Goal: Task Accomplishment & Management: Manage account settings

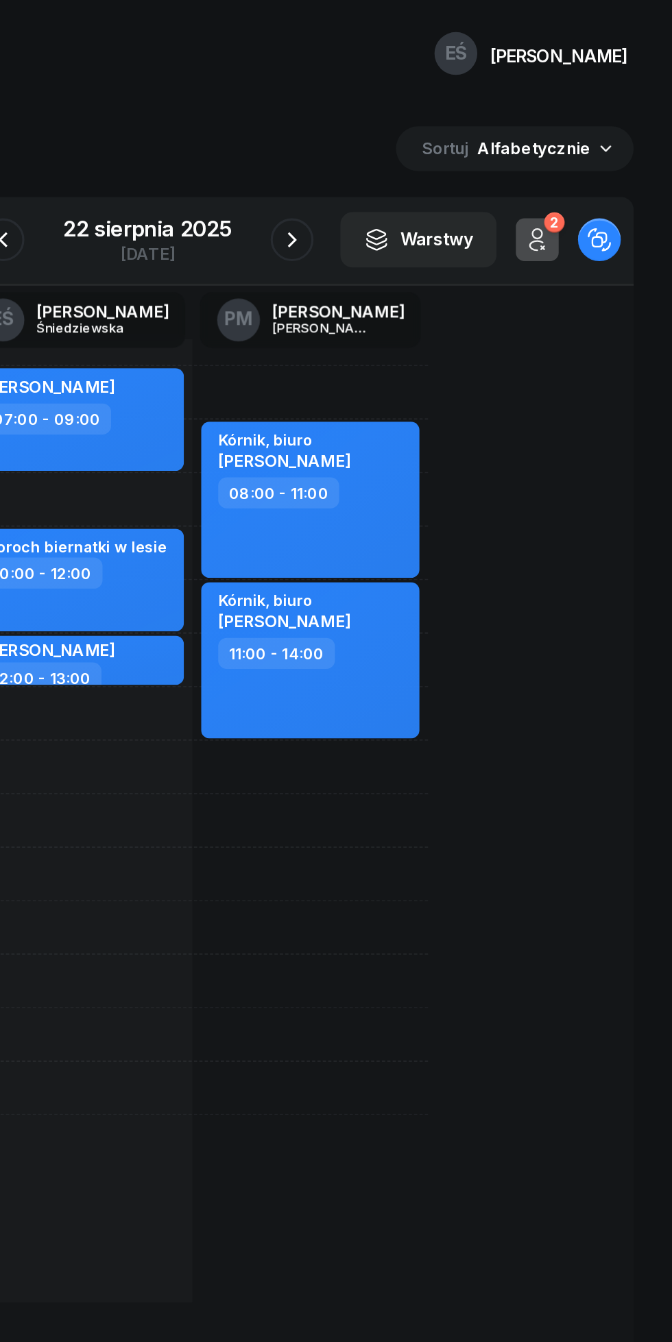
click at [585, 150] on icon "button" at bounding box center [585, 153] width 16 height 16
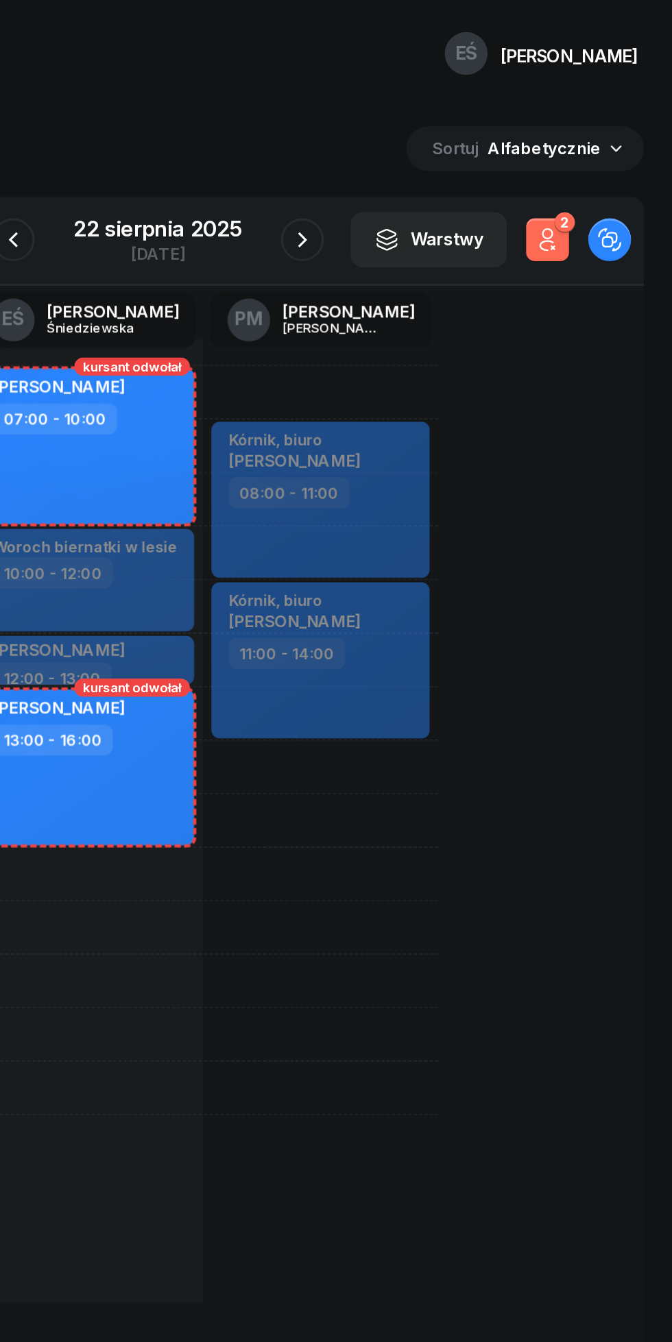
click at [585, 150] on icon "button" at bounding box center [585, 153] width 16 height 16
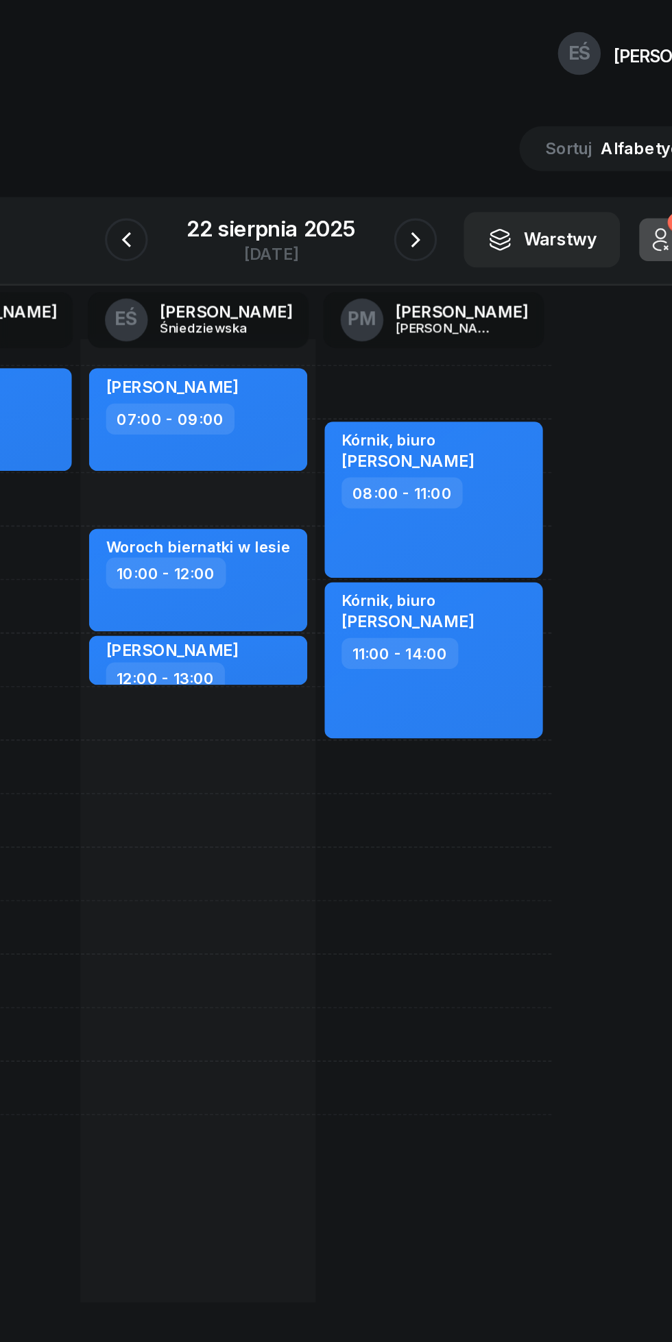
click at [415, 157] on button "button" at bounding box center [428, 153] width 27 height 27
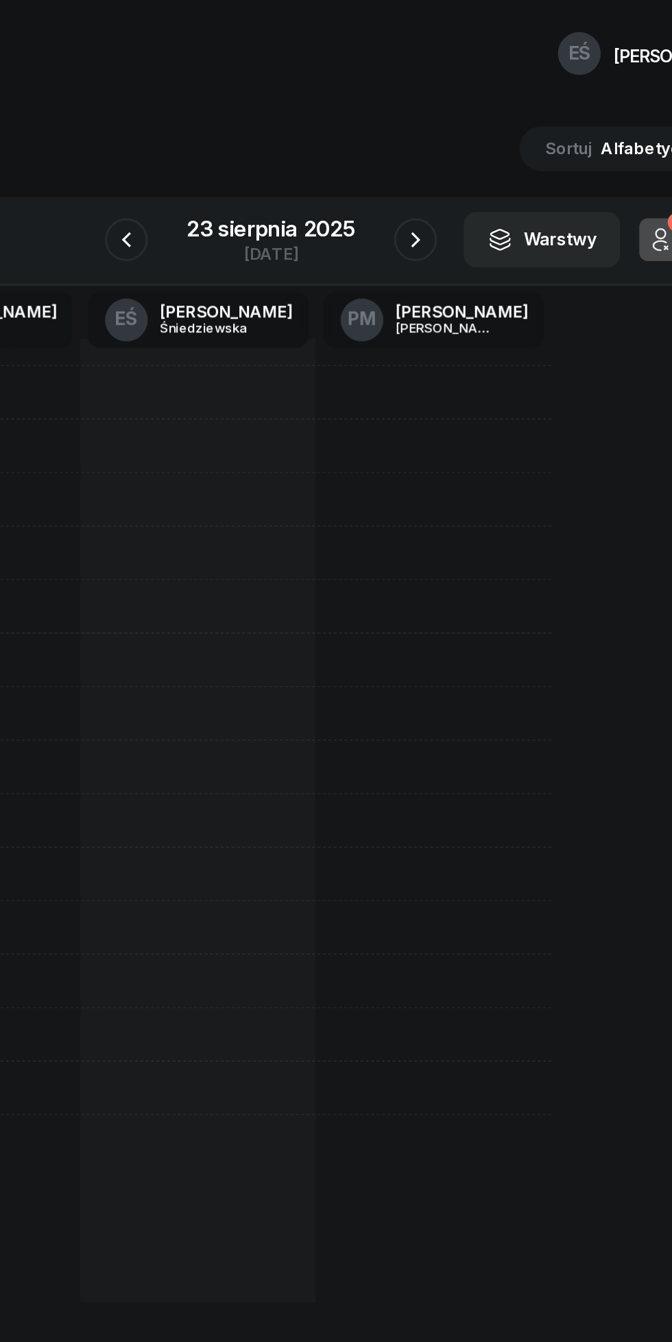
click at [428, 154] on icon "button" at bounding box center [428, 153] width 16 height 16
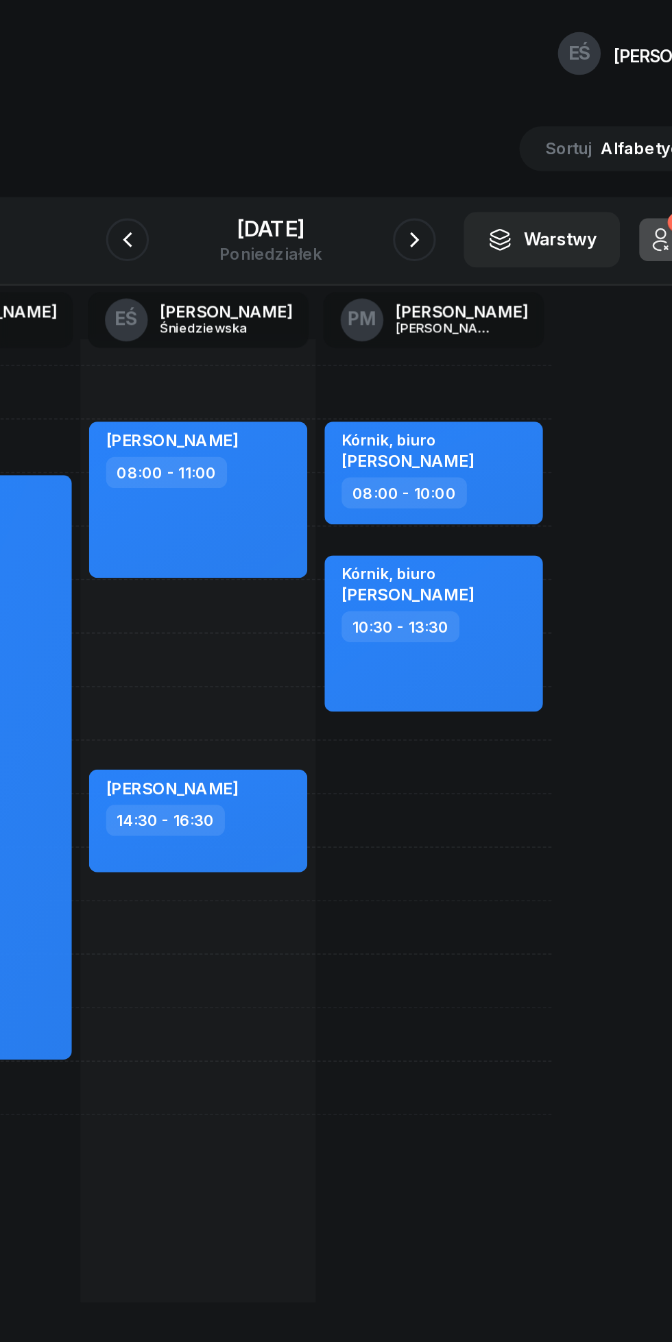
click at [418, 158] on button "button" at bounding box center [427, 153] width 27 height 27
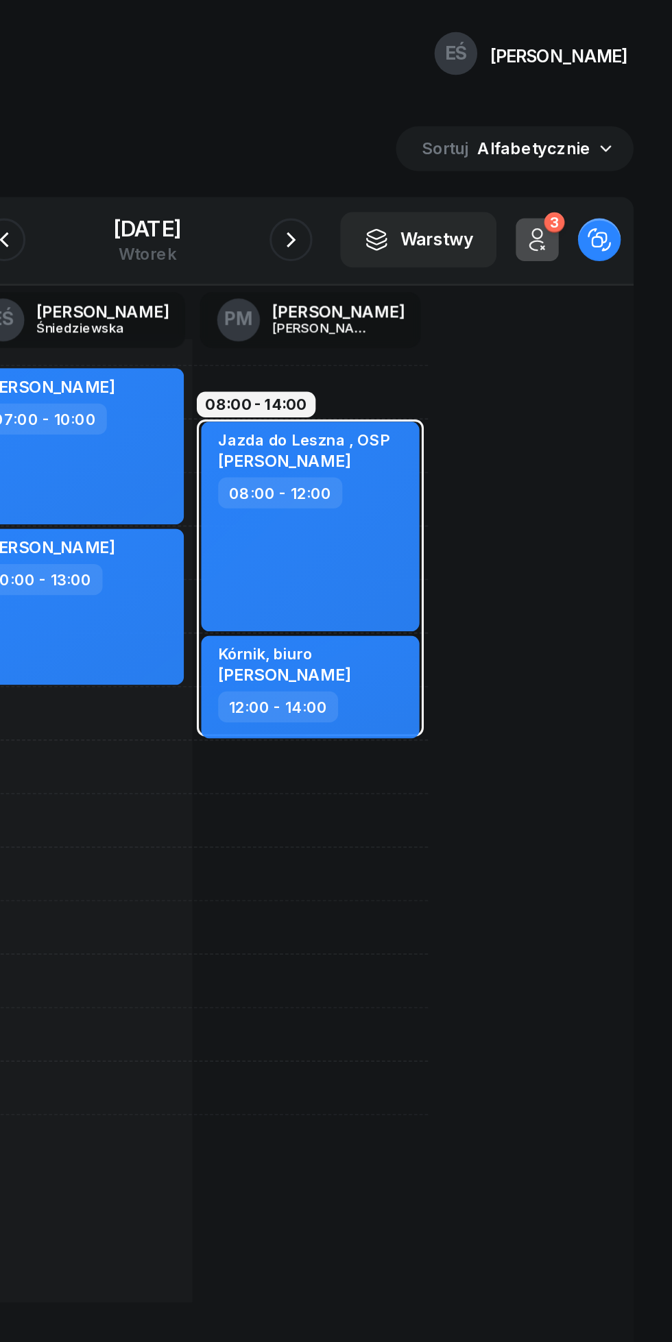
click at [585, 150] on icon "button" at bounding box center [585, 153] width 16 height 16
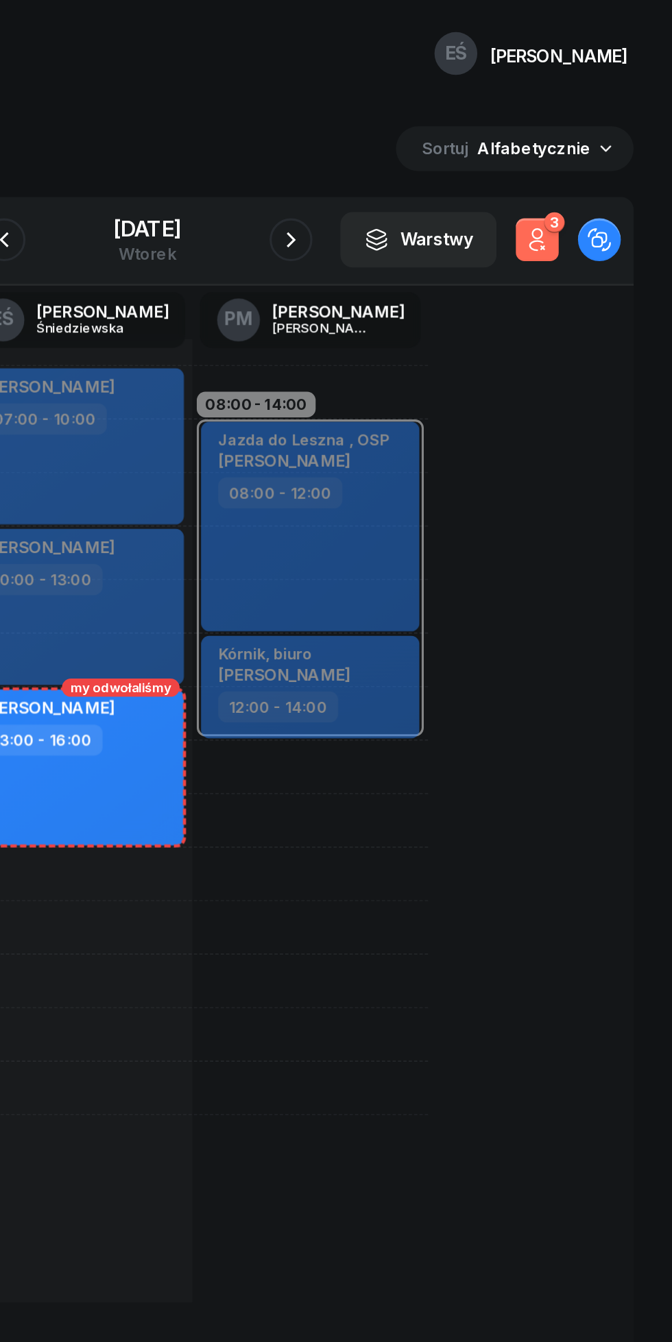
click at [585, 158] on icon "button" at bounding box center [585, 153] width 16 height 16
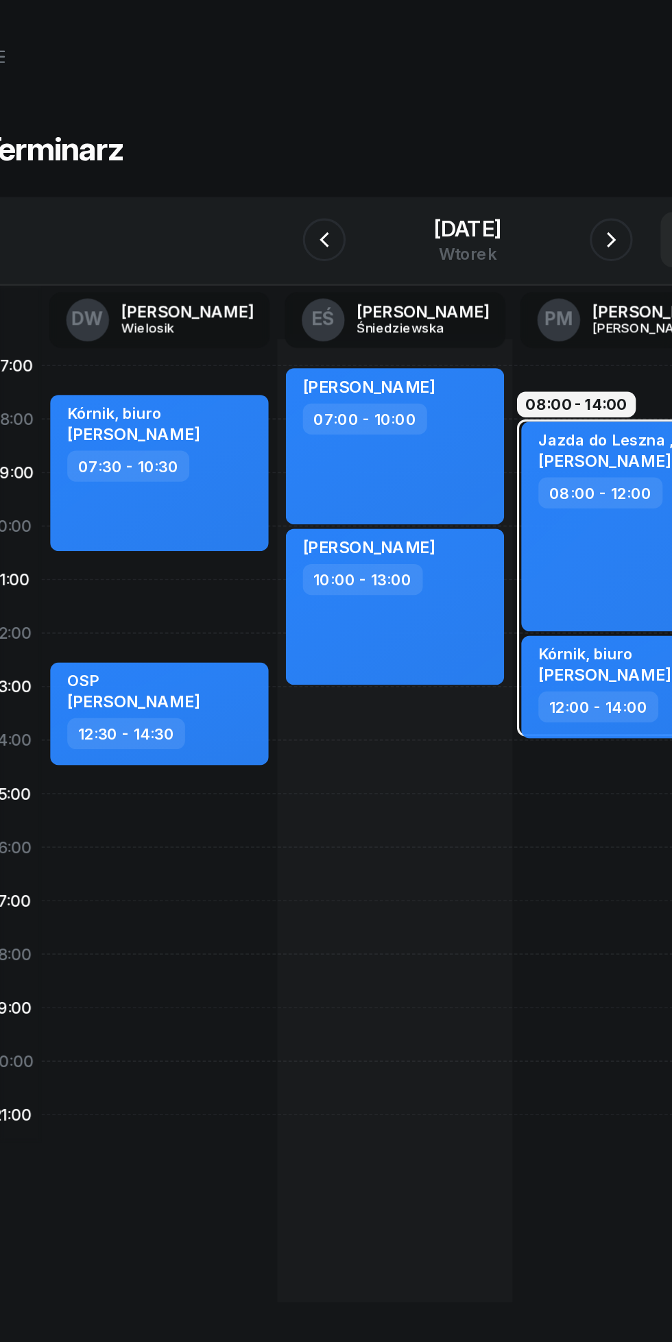
click at [214, 374] on div "Kórnik, biuro [PERSON_NAME] 07:30 - 10:30 kursant odwołał OSP [PERSON_NAME] 10:…" at bounding box center [289, 525] width 151 height 617
select select "11"
select select "12"
select select "30"
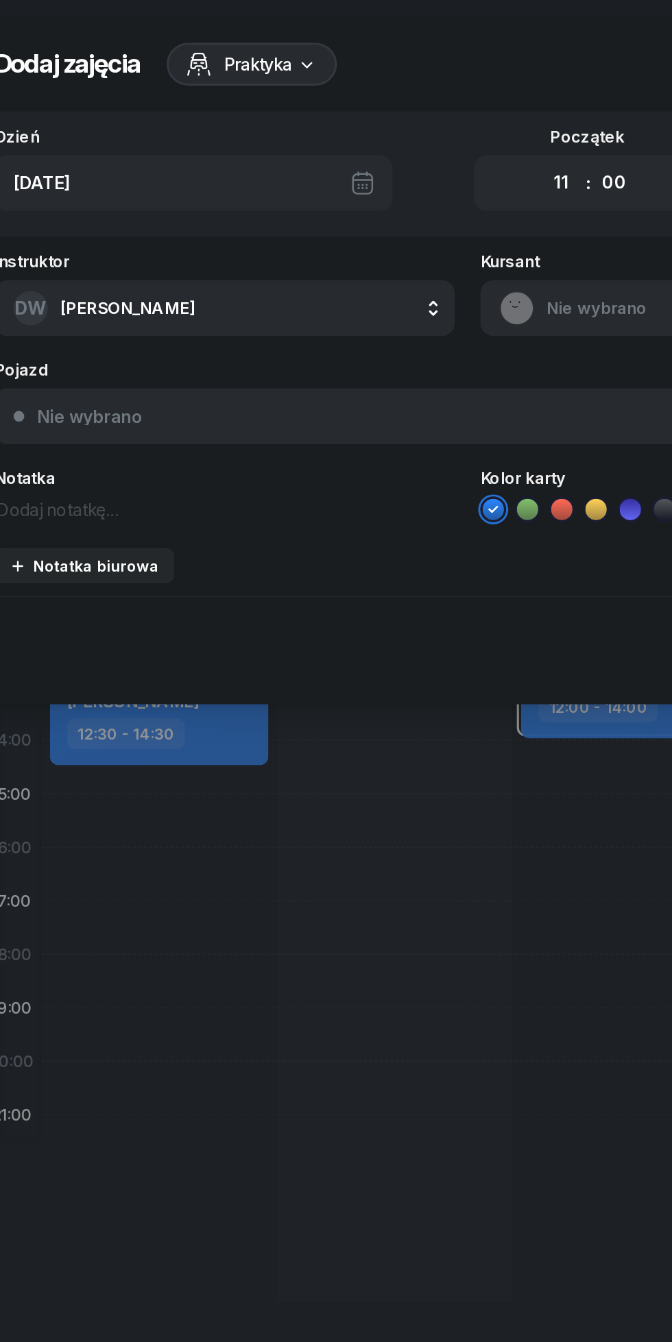
click at [395, 114] on select "00 01 02 03 04 05 06 07 08 09 10 11 12 13 14 15 16 17 18 19 20 21 22 23" at bounding box center [396, 117] width 26 height 29
select select "10"
click at [383, 103] on select "00 01 02 03 04 05 06 07 08 09 10 11 12 13 14 15 16 17 18 19 20 21 22 23" at bounding box center [396, 117] width 26 height 29
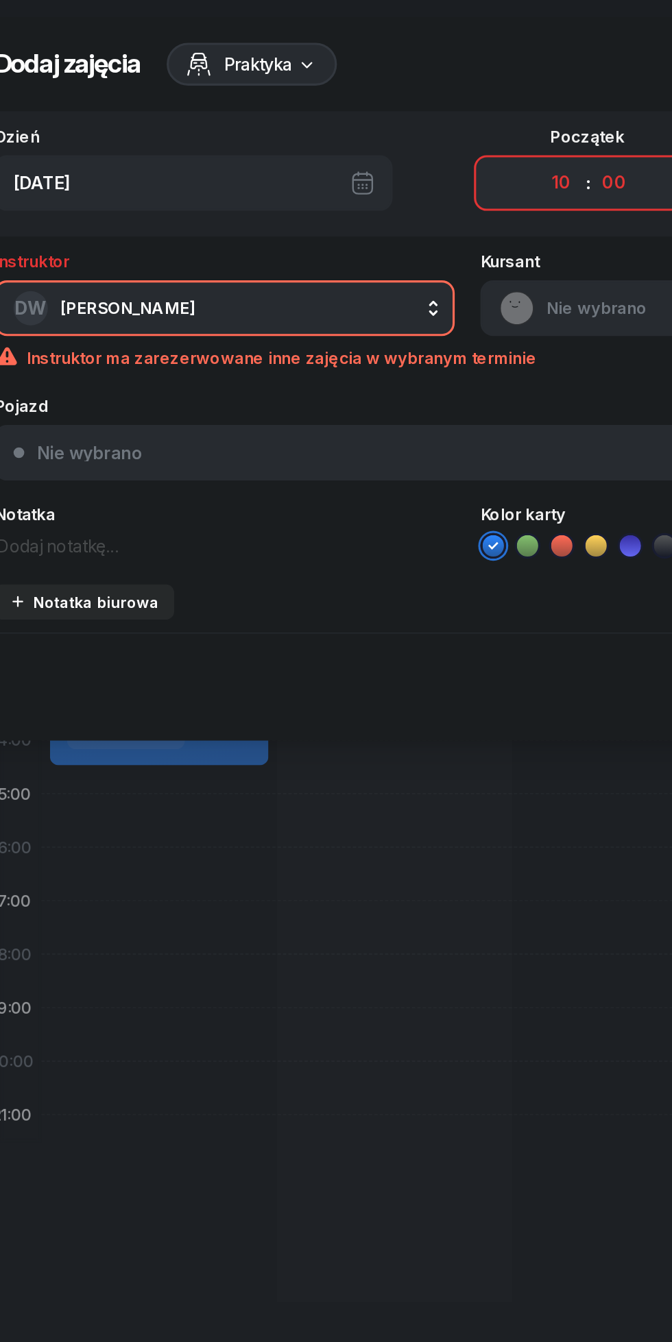
click at [432, 117] on select "00 05 10 15 20 25 30 35 40 45 50 55" at bounding box center [430, 117] width 26 height 29
select select "30"
click at [417, 103] on select "00 05 10 15 20 25 30 35 40 45 50 55" at bounding box center [430, 117] width 26 height 29
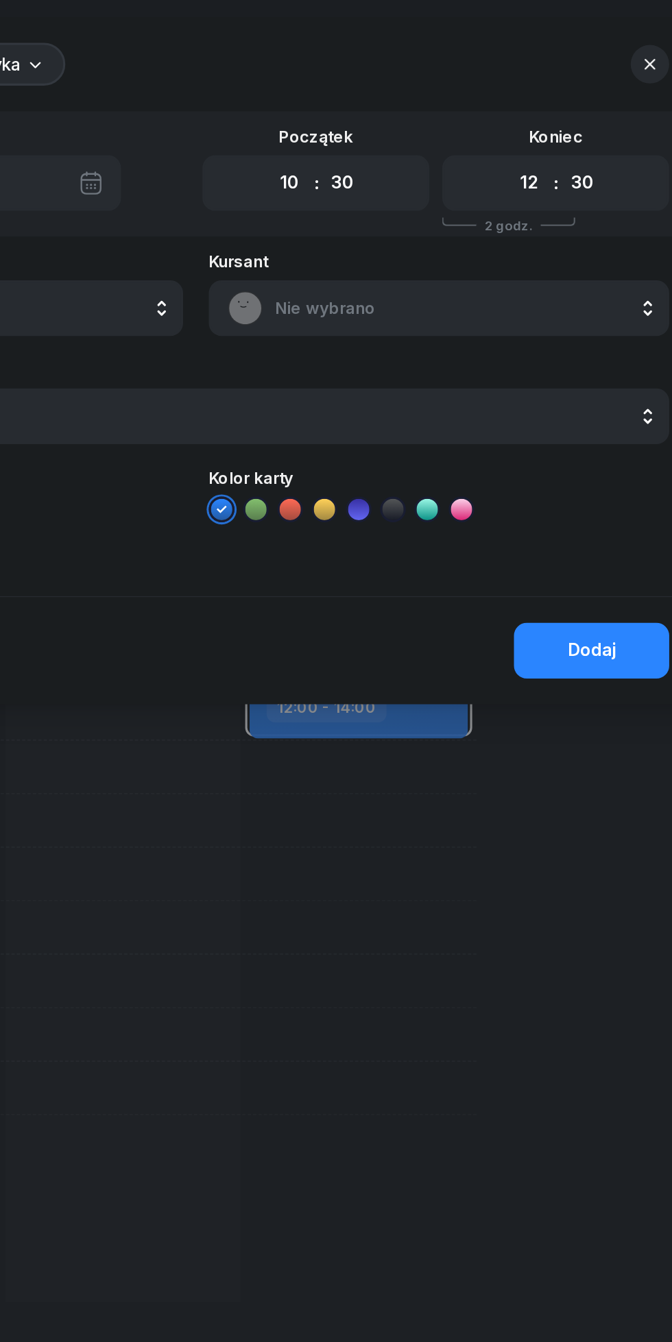
click at [392, 202] on span "Nie wybrano" at bounding box center [507, 198] width 240 height 18
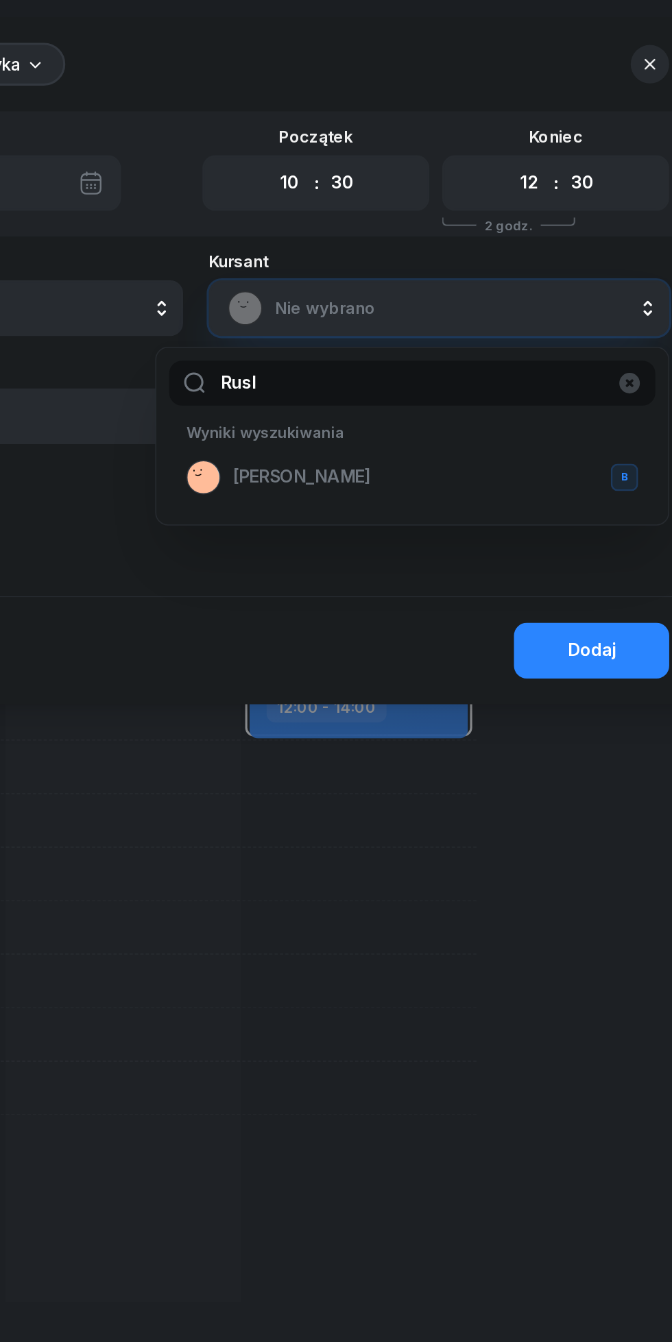
type input "Rusl"
click at [381, 306] on span "[PERSON_NAME]" at bounding box center [404, 306] width 88 height 18
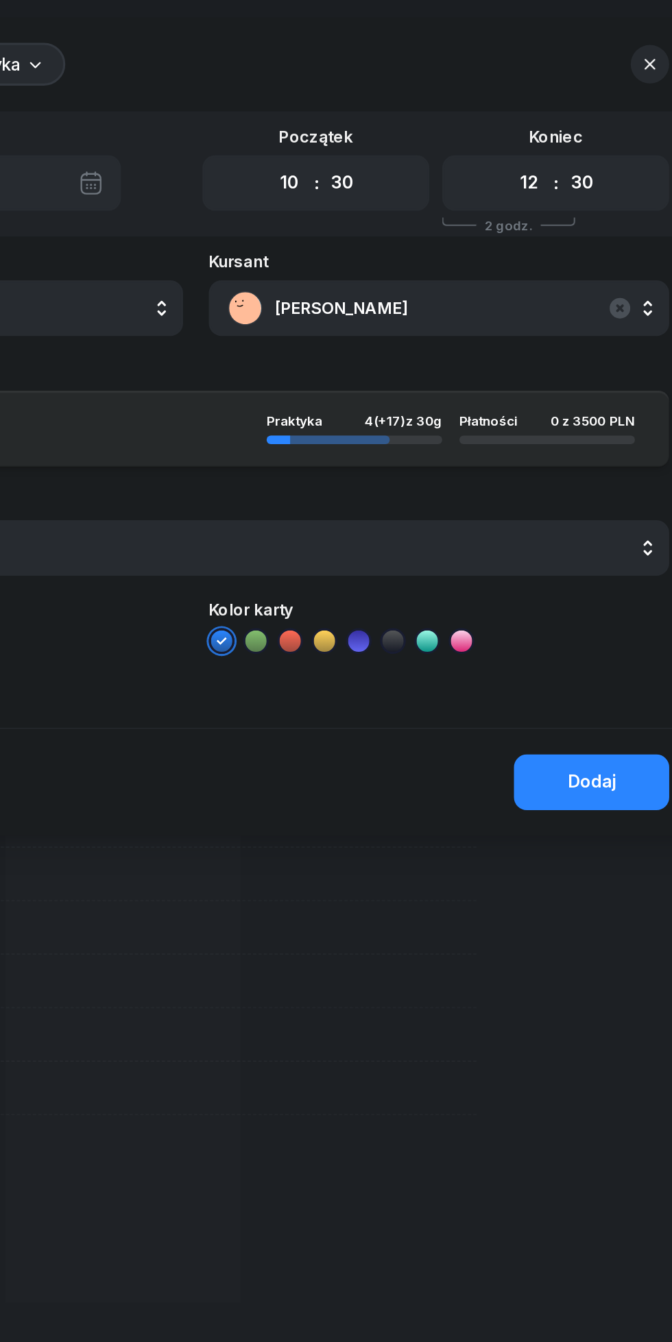
click at [585, 504] on div "Dodaj" at bounding box center [589, 501] width 31 height 18
